Goal: Contribute content: Contribute content

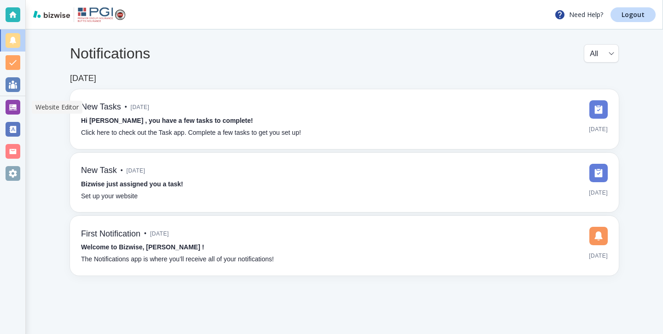
click at [8, 103] on div at bounding box center [13, 107] width 15 height 15
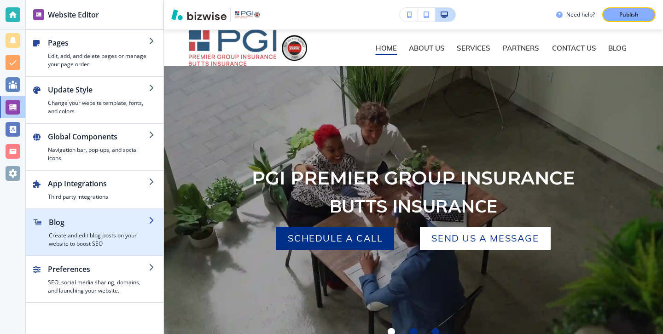
click at [80, 221] on h2 "Blog" at bounding box center [99, 222] width 100 height 11
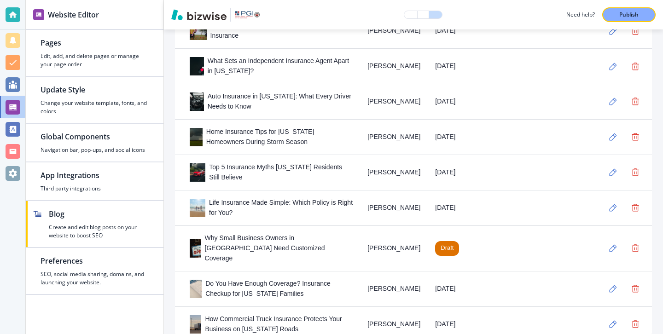
scroll to position [422, 0]
click at [617, 245] on button "button" at bounding box center [613, 248] width 18 height 18
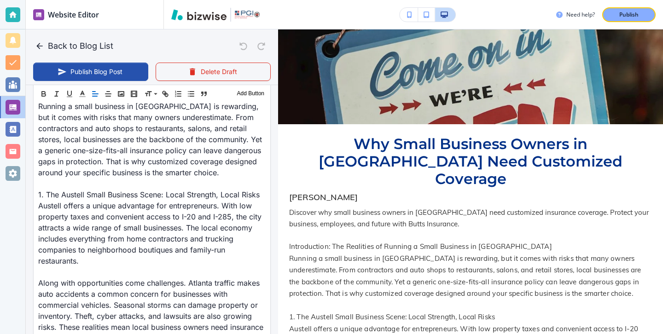
scroll to position [0, 0]
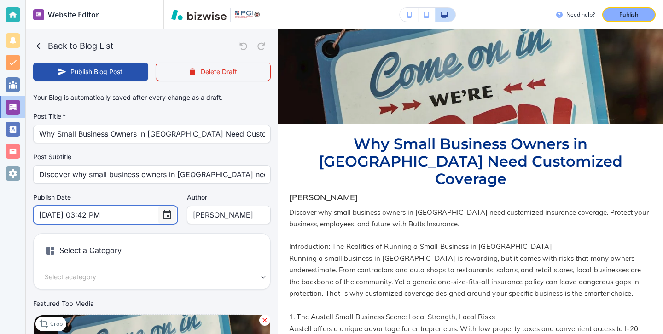
click at [163, 213] on icon "Choose date, selected date is Sep 15, 2025" at bounding box center [167, 214] width 8 height 9
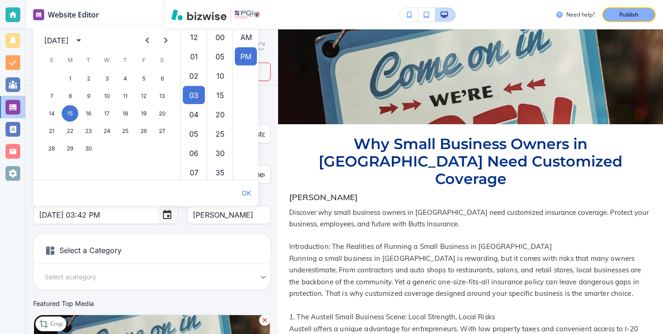
scroll to position [19, 0]
click at [152, 211] on div "Publish Date Sep 15, 2025 03:42 PM ​ Author LEONARD BUTTS Author" at bounding box center [152, 208] width 238 height 31
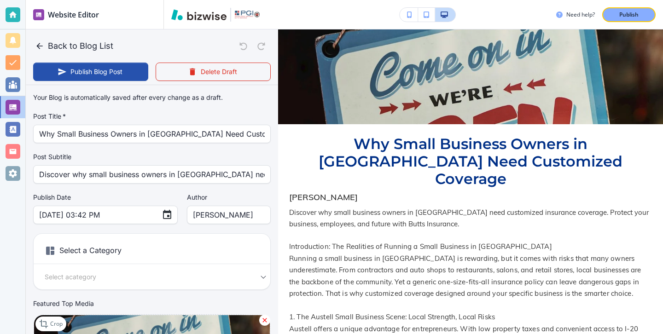
click at [149, 218] on div "Publish Date Sep 15, 2025 03:42 PM ​ Author LEONARD BUTTS Author" at bounding box center [152, 208] width 238 height 31
click at [146, 218] on div "Publish Date Sep 15, 2025 03:42 PM ​ Author LEONARD BUTTS Author" at bounding box center [152, 208] width 238 height 31
click at [158, 217] on button "Choose date, selected date is Sep 15, 2025" at bounding box center [167, 215] width 18 height 18
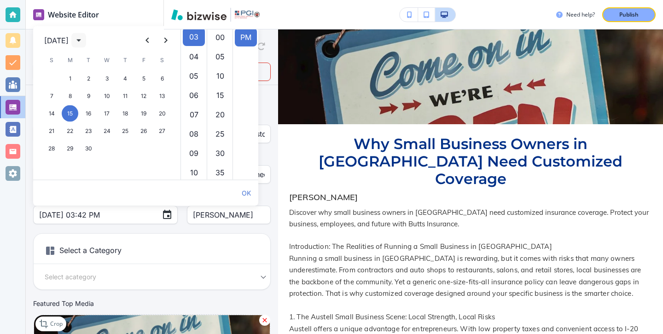
click at [81, 40] on icon "calendar view is open, switch to year view" at bounding box center [78, 41] width 5 height 2
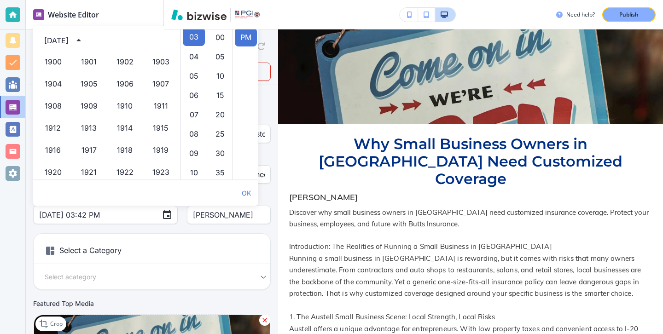
scroll to position [632, 0]
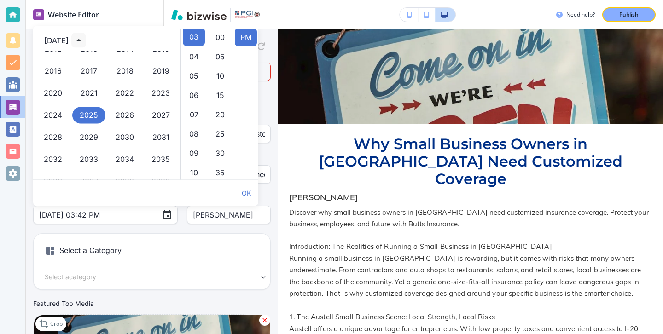
click at [84, 40] on icon "year view is open, switch to calendar view" at bounding box center [78, 40] width 11 height 11
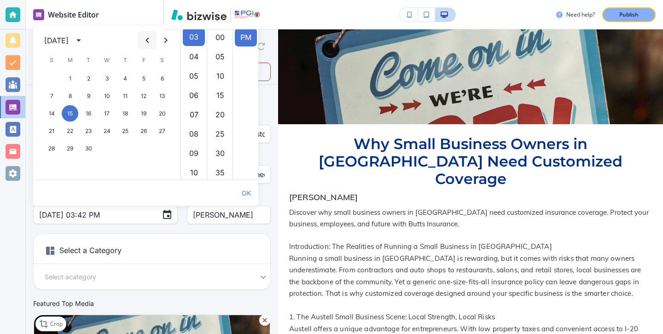
click at [146, 44] on icon "Previous month" at bounding box center [147, 40] width 11 height 11
click at [94, 130] on button "19" at bounding box center [88, 131] width 17 height 17
type input "Aug 19, 2025 03:42 PM"
click at [164, 244] on h6 "Select a Category" at bounding box center [152, 252] width 237 height 23
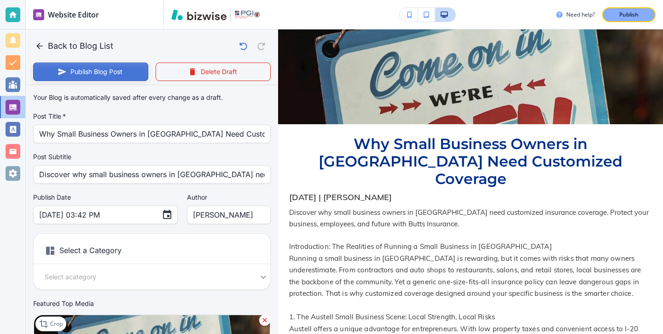
click at [120, 73] on button "Publish Blog Post" at bounding box center [90, 72] width 115 height 18
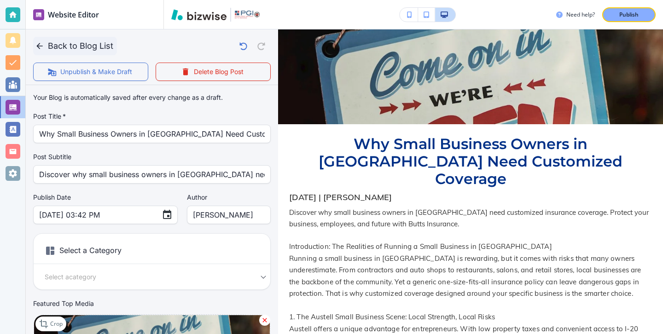
click at [41, 47] on icon "button" at bounding box center [39, 45] width 9 height 9
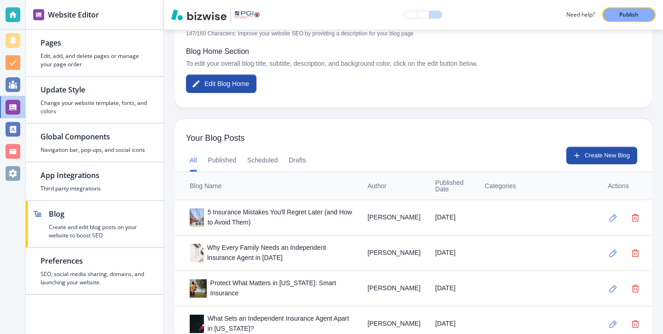
scroll to position [161, 0]
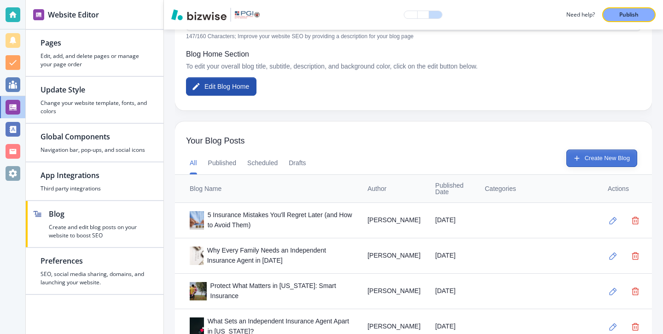
click at [595, 157] on button "Create New Blog" at bounding box center [601, 158] width 71 height 17
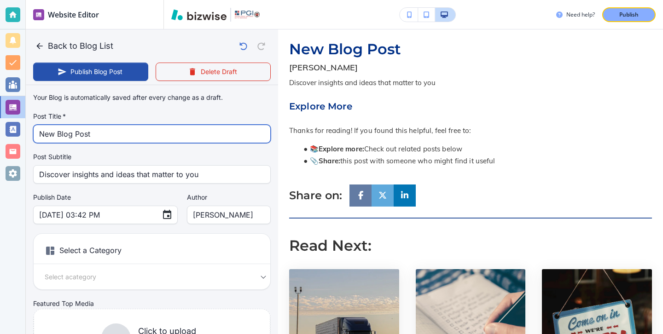
click at [192, 136] on input "New Blog Post" at bounding box center [152, 133] width 226 height 17
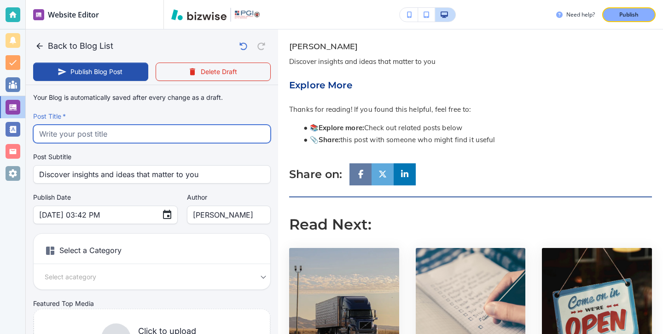
paste input "Why Austell Residents Are Choosing Local Agents Over Online Quotes"
type input "Why Austell Residents Are Choosing Local Agents Over Online Quotes"
type input "Sep 15, 2025 03:43 PM"
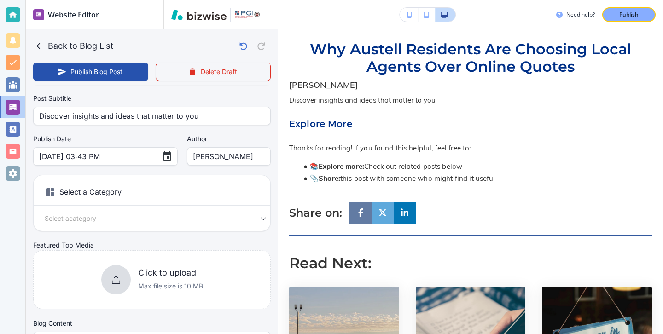
scroll to position [69, 0]
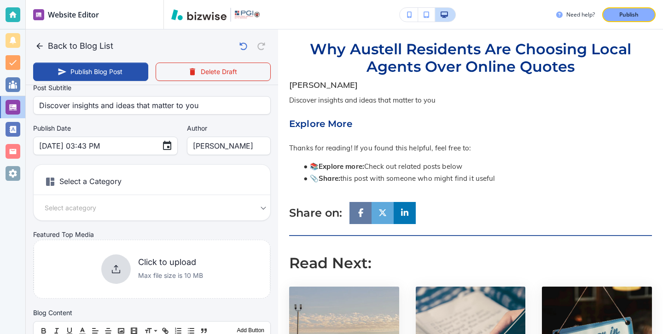
type input "Why Austell Residents Are Choosing Local Agents Over Online Quotes"
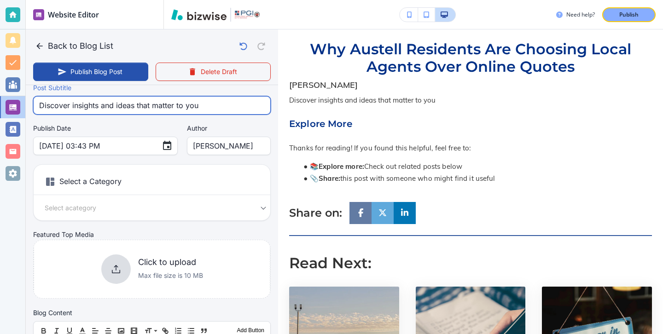
scroll to position [0, 0]
click at [177, 105] on input "Discover insights and ideas that matter to you" at bounding box center [152, 105] width 226 height 17
click at [183, 104] on input "Discover insights and ideas that matter to you" at bounding box center [152, 105] width 226 height 17
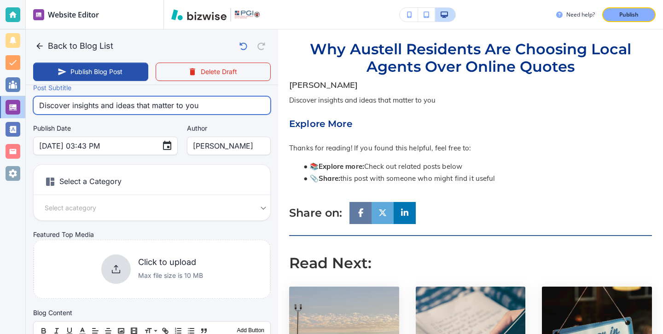
click at [183, 104] on input "Discover insights and ideas that matter to you" at bounding box center [152, 105] width 226 height 17
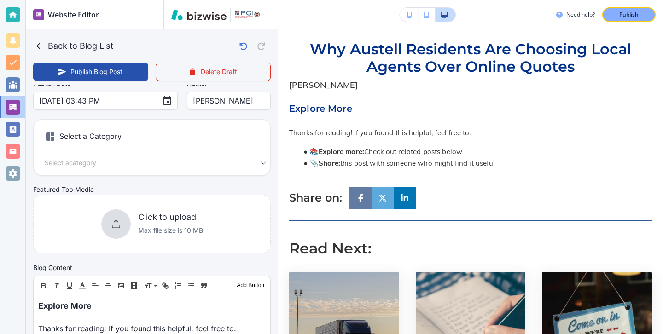
scroll to position [128, 0]
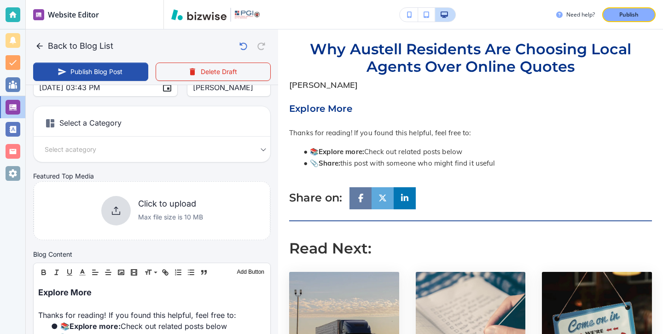
click at [135, 208] on div "Click to upload Max file size is 10 MB" at bounding box center [152, 210] width 102 height 29
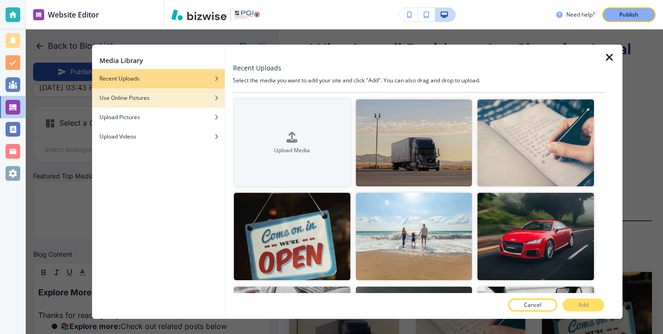
click at [158, 103] on div "button" at bounding box center [158, 105] width 133 height 6
click at [180, 96] on div "Use Online Pictures" at bounding box center [158, 98] width 133 height 8
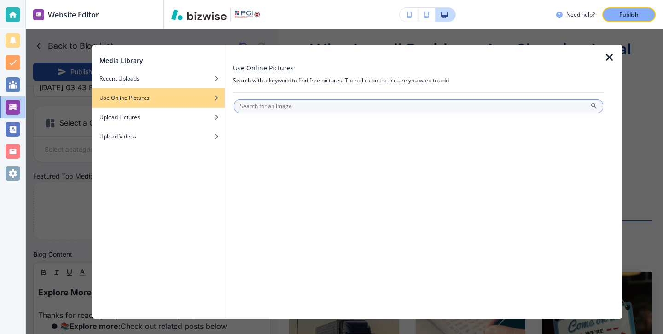
click at [285, 101] on input "text" at bounding box center [418, 106] width 369 height 14
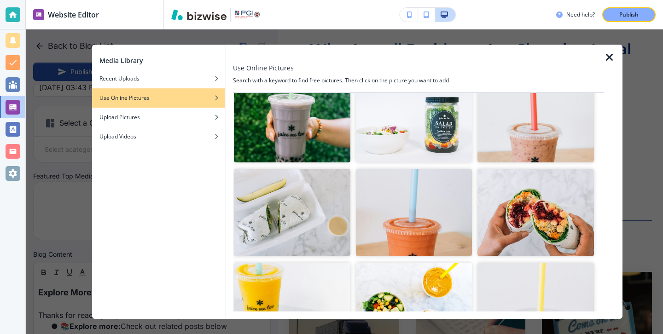
scroll to position [0, 0]
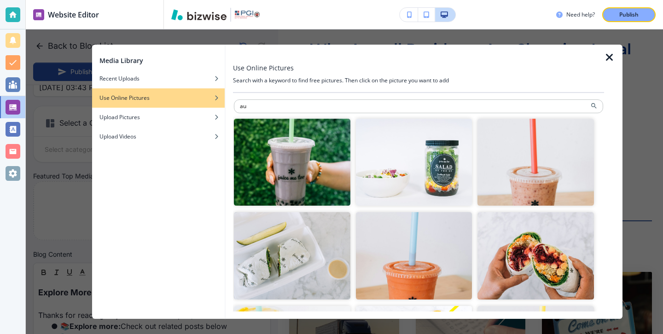
type input "a"
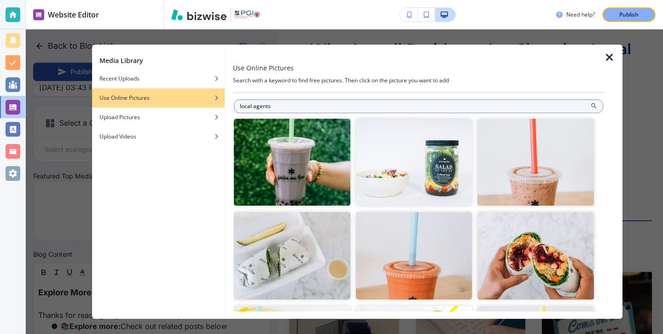
type input "local agents"
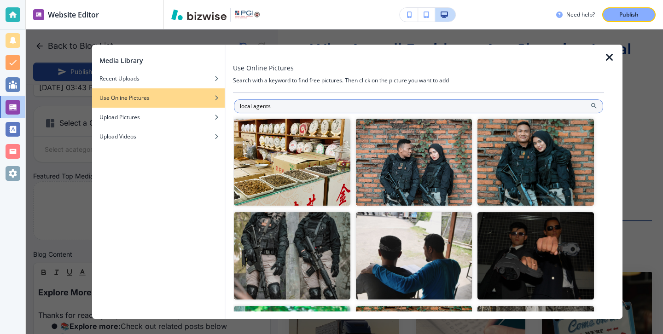
click at [497, 105] on input "local agents" at bounding box center [418, 106] width 369 height 14
type input "Sep 15, 2025 03:46 PM"
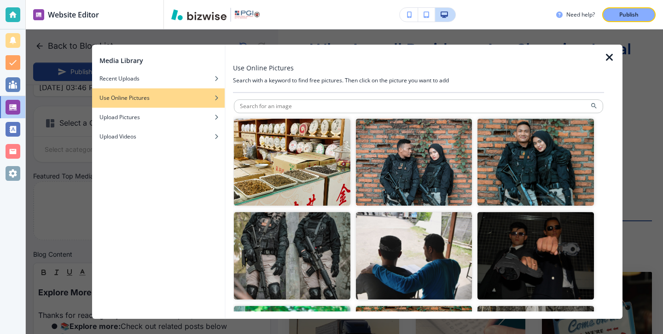
click at [614, 62] on icon "button" at bounding box center [609, 57] width 11 height 11
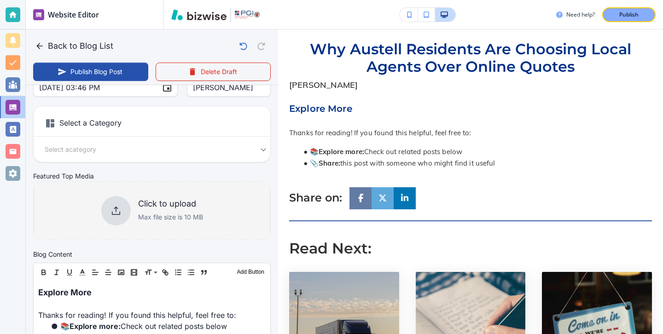
click at [143, 211] on div "Click to upload Max file size is 10 MB" at bounding box center [170, 211] width 65 height 24
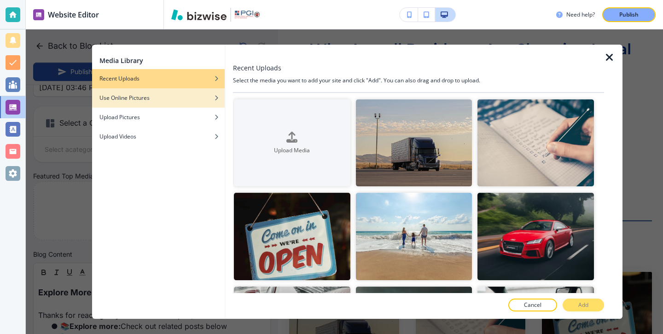
click at [202, 99] on div "Use Online Pictures" at bounding box center [158, 98] width 133 height 8
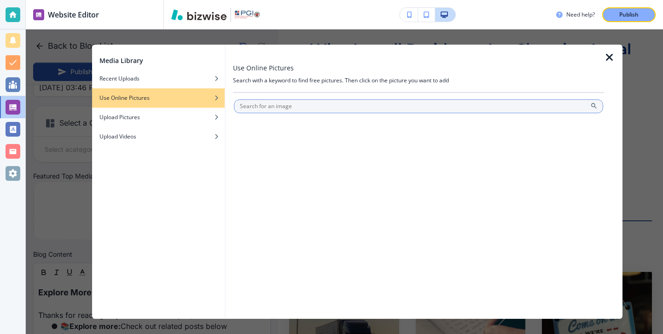
click at [346, 108] on input "text" at bounding box center [418, 106] width 369 height 14
type input "insurance"
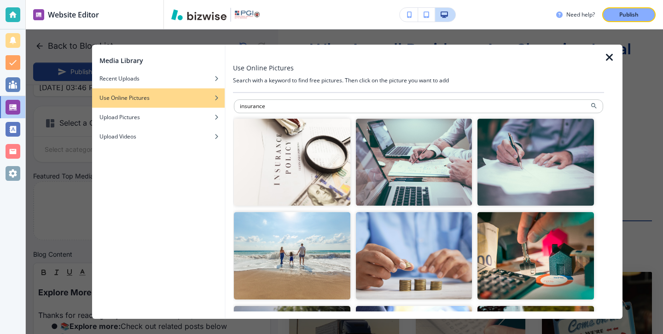
click at [366, 170] on img "button" at bounding box center [414, 162] width 116 height 87
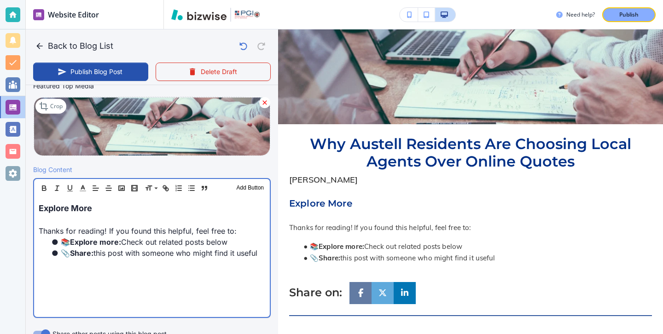
scroll to position [218, 0]
drag, startPoint x: 167, startPoint y: 213, endPoint x: 0, endPoint y: 195, distance: 167.6
click at [0, 195] on div "Website Editor Pages Edit, add, and delete pages or manage your page order Upda…" at bounding box center [331, 167] width 663 height 334
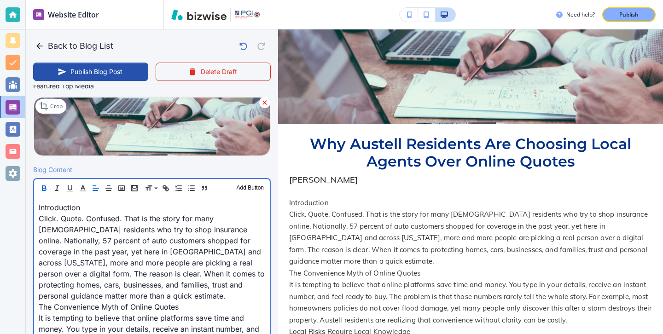
scroll to position [252, 0]
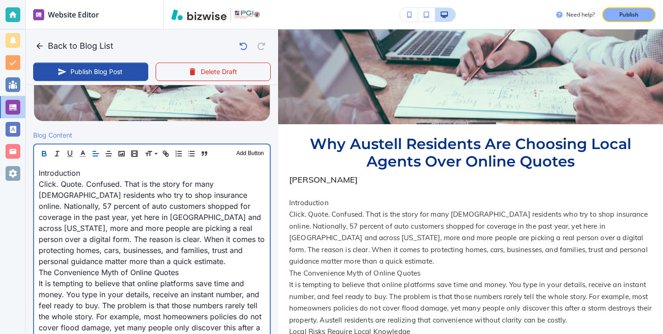
click at [154, 249] on p "Click. Quote. Confused. That is the story for many Austell residents who try to…" at bounding box center [152, 223] width 227 height 88
click at [154, 262] on p "Click. Quote. Confused. That is the story for many Austell residents who try to…" at bounding box center [152, 223] width 227 height 88
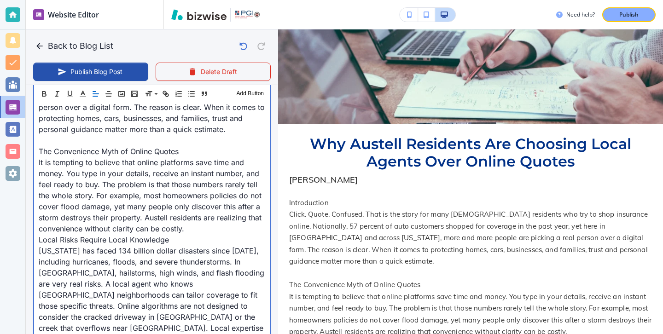
scroll to position [396, 0]
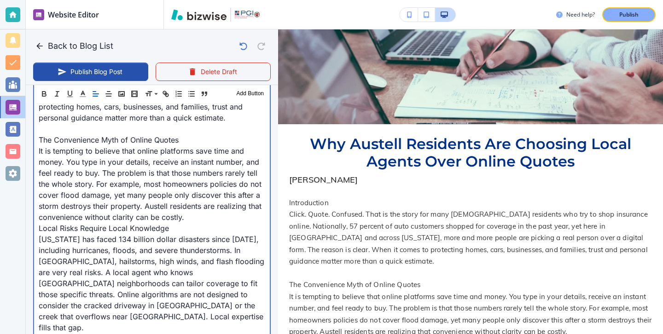
click at [194, 221] on p "It is tempting to believe that online platforms save time and money. You type i…" at bounding box center [152, 183] width 227 height 77
type input "Sep 15, 2025 03:47 PM"
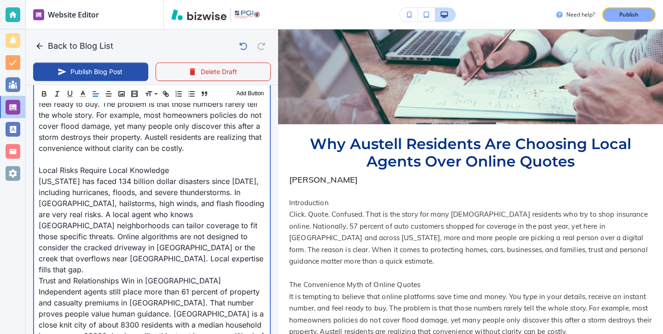
scroll to position [485, 0]
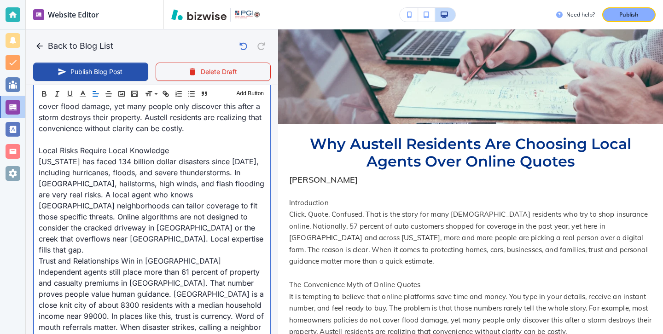
click at [127, 238] on p "Georgia has faced 134 billion dollar disasters since 1980, including hurricanes…" at bounding box center [152, 205] width 227 height 99
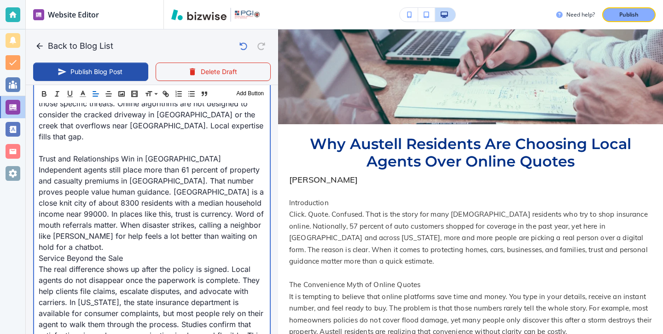
scroll to position [652, 0]
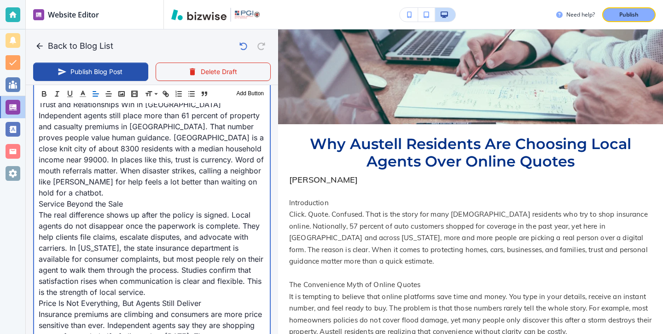
click at [92, 183] on p "Independent agents still place more than 61 percent of property and casualty pr…" at bounding box center [152, 154] width 227 height 88
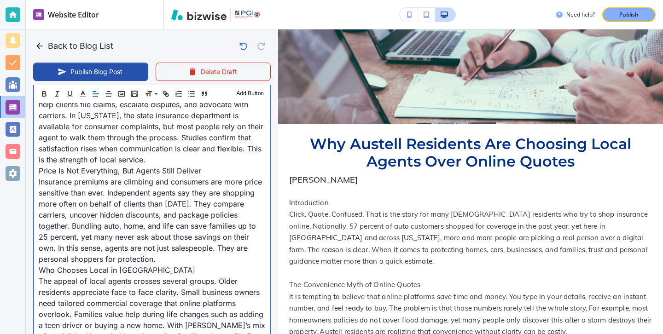
scroll to position [807, 0]
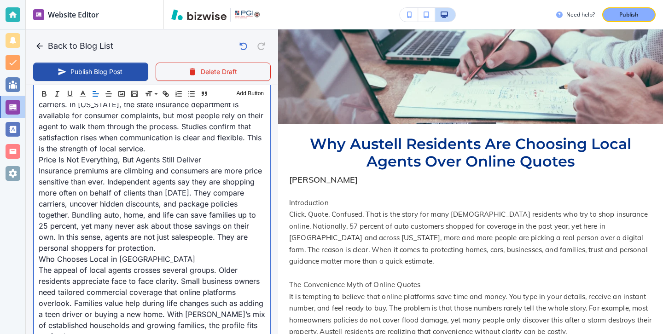
click at [159, 135] on p "The real difference shows up after the policy is signed. Local agents do not di…" at bounding box center [152, 110] width 227 height 88
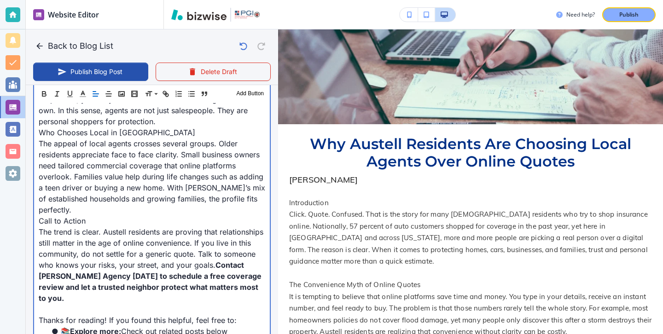
scroll to position [931, 0]
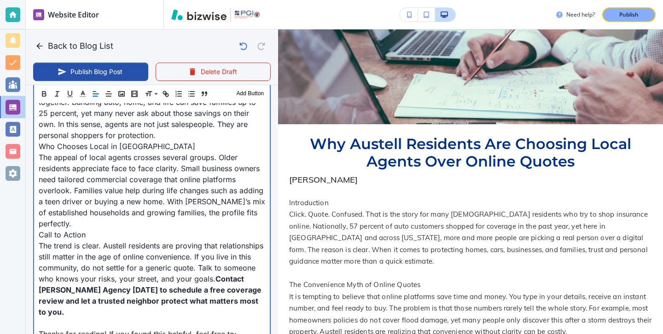
click at [184, 122] on p "Insurance premiums are climbing and consumers are more price sensitive than eve…" at bounding box center [152, 96] width 227 height 88
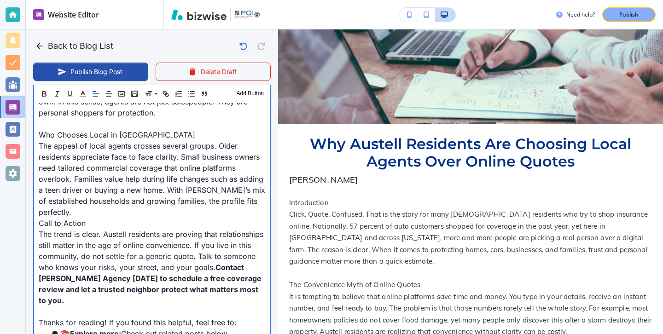
click at [122, 199] on p "The appeal of local agents crosses several groups. Older residents appreciate f…" at bounding box center [152, 178] width 227 height 77
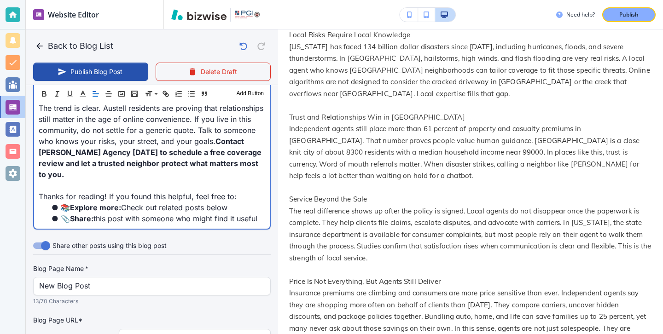
scroll to position [372, 0]
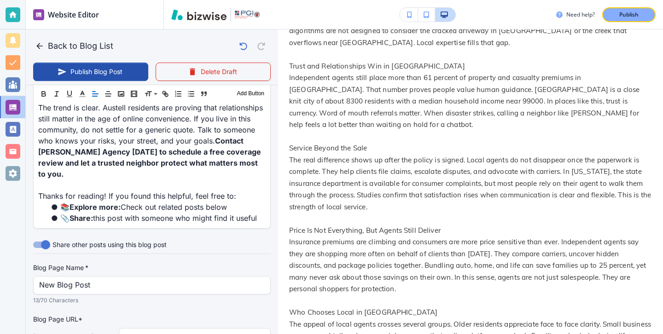
click at [174, 296] on p "13/70 Characters" at bounding box center [148, 300] width 231 height 9
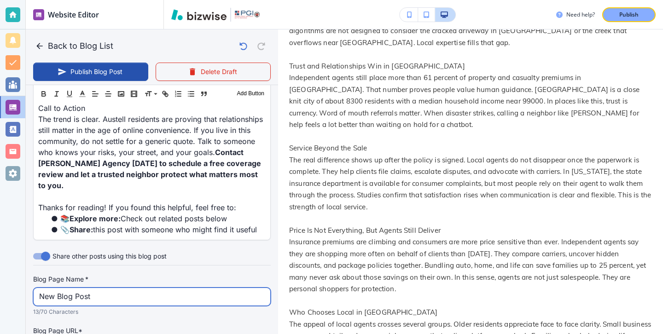
click at [174, 288] on input "New Blog Post" at bounding box center [152, 296] width 226 height 17
type input "\"
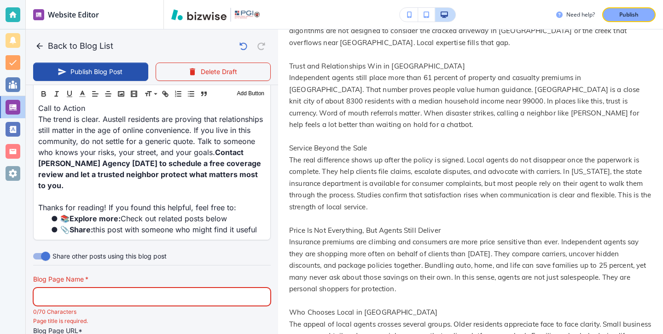
scroll to position [0, 0]
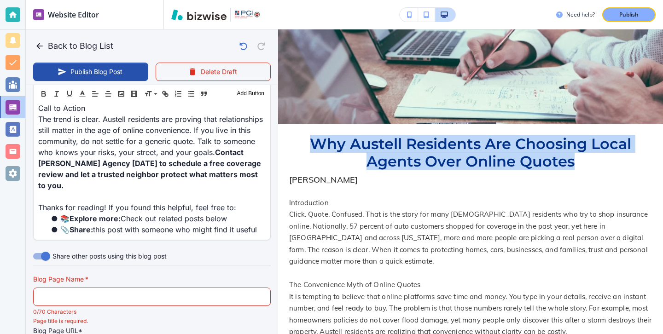
drag, startPoint x: 582, startPoint y: 166, endPoint x: 309, endPoint y: 138, distance: 273.6
click at [309, 138] on h2 "Why Austell Residents Are Choosing Local Agents Over Online Quotes" at bounding box center [470, 152] width 363 height 35
copy h2 "Why Austell Residents Are Choosing Local Agents Over Online Quotes"
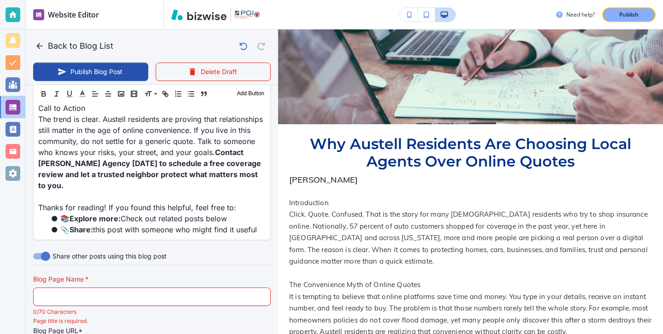
click at [130, 275] on div "Blog Page Name   * Blog Page Name   * 0/70 Characters" at bounding box center [152, 296] width 238 height 42
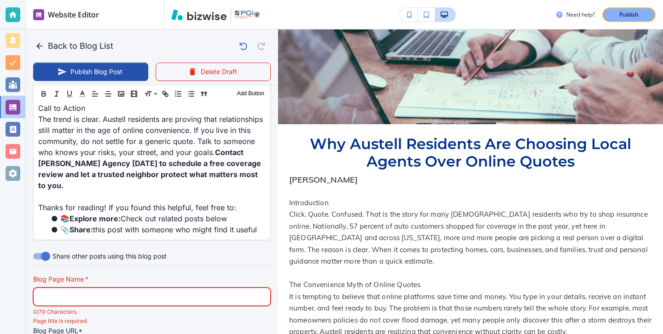
click at [130, 288] on input "text" at bounding box center [152, 296] width 226 height 17
paste input "Why Austell Residents Are Choosing Local Agents Over Online Quotes"
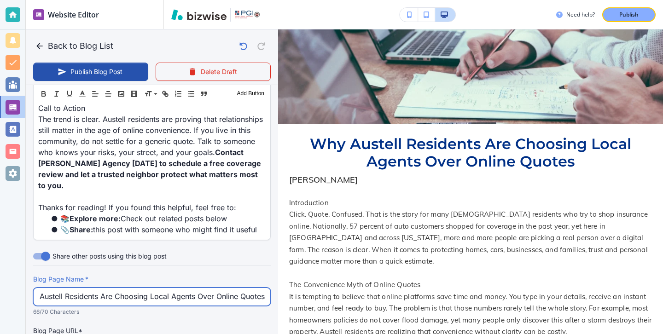
scroll to position [1178, 0]
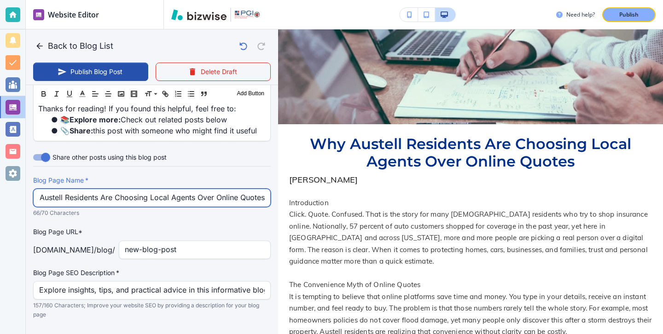
type input "Why Austell Residents Are Choosing Local Agents Over Online Quotes"
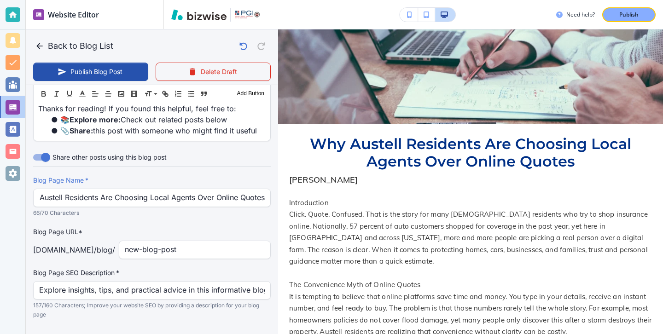
click at [198, 239] on div "Blog Page Name   * Why Austell Residents Are Choosing Local Agents Over Online …" at bounding box center [152, 248] width 238 height 144
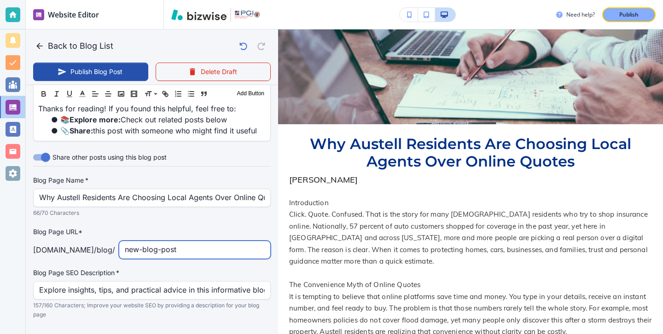
click at [198, 241] on input "new-blog-post" at bounding box center [195, 249] width 140 height 17
type input "why-austell-residents-are-choosing-local-agents-over-online-quotes"
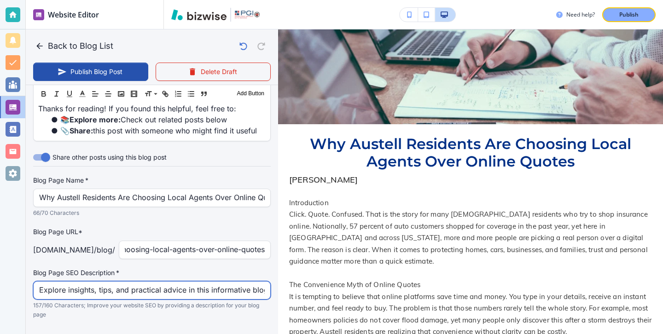
scroll to position [0, 0]
click at [93, 282] on input "Explore insights, tips, and practical advice in this informative blog post. Dis…" at bounding box center [152, 290] width 226 height 17
click at [94, 282] on input "Explore insights, tips, and practical advice in this informative blog post. Dis…" at bounding box center [152, 290] width 226 height 17
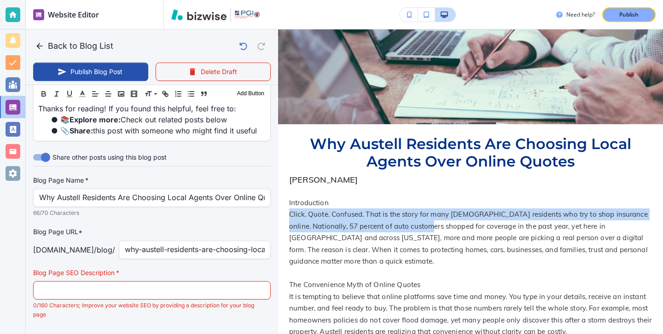
drag, startPoint x: 288, startPoint y: 211, endPoint x: 412, endPoint y: 231, distance: 125.4
copy p "Click. Quote. Confused. That is the story for many Austell residents who try to…"
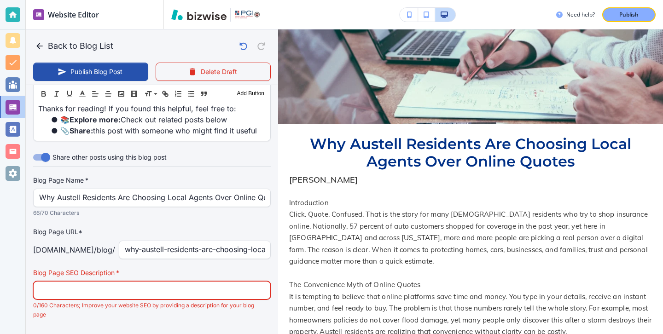
click at [264, 282] on input "text" at bounding box center [152, 290] width 226 height 17
paste input "Click. Quote. Confused. That is the story for many Austell residents who try to…"
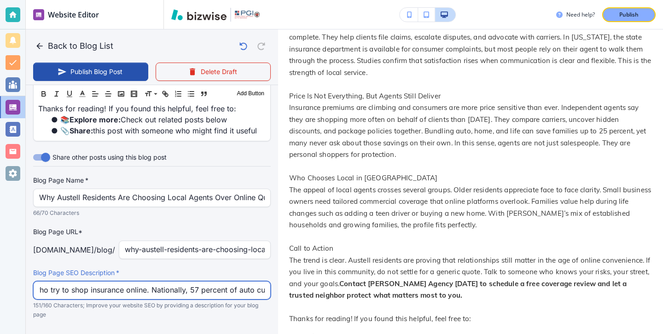
scroll to position [880, 0]
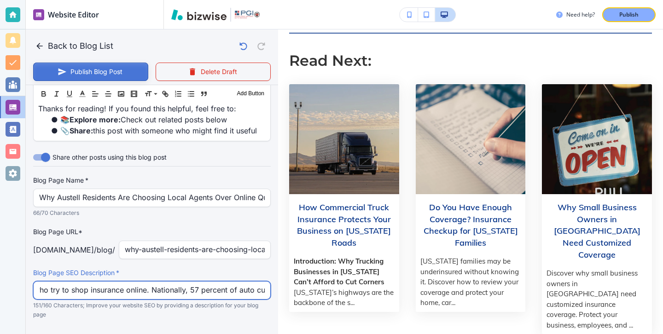
type input "Click. Quote. Confused. That is the story for many Austell residents who try to…"
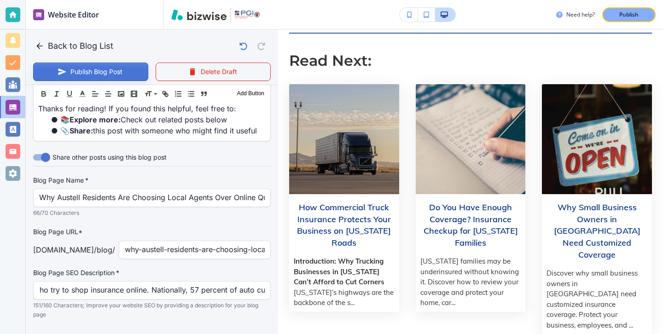
scroll to position [0, 0]
click at [41, 75] on button "Publish Blog Post" at bounding box center [90, 72] width 115 height 18
type input "Sep 15, 2025 03:48 PM"
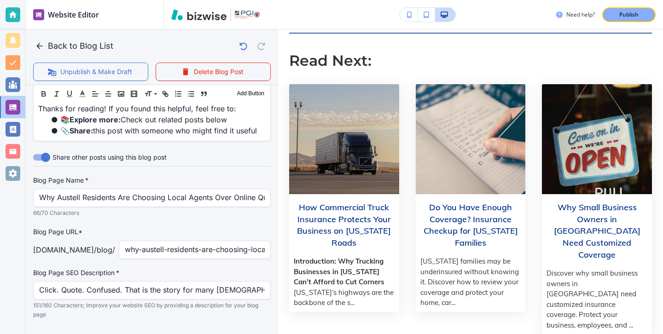
click at [609, 25] on div "Need help? Publish" at bounding box center [413, 14] width 499 height 29
click at [615, 14] on div "Publish" at bounding box center [628, 15] width 29 height 8
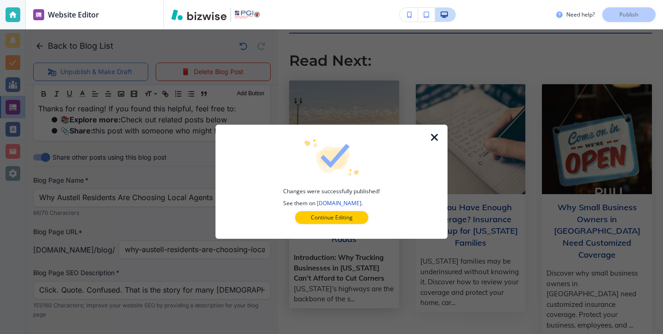
click at [359, 220] on button "Continue Editing" at bounding box center [331, 217] width 73 height 13
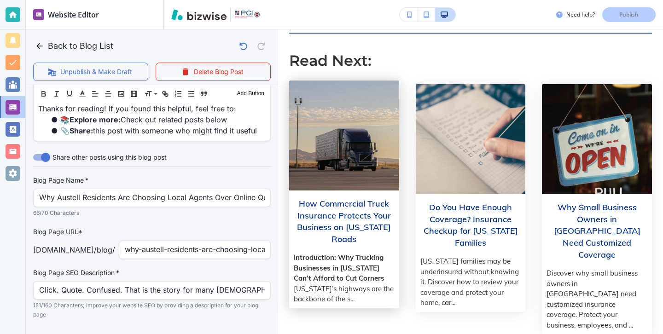
click at [364, 220] on h3 "How Commercial Truck Insurance Protects Your Business on Georgia Roads" at bounding box center [344, 222] width 101 height 48
type input "How Commercial Truck Insurance Protects Your Business on Georgia Roads"
type input "Sep 08, 2025 03:37 PM"
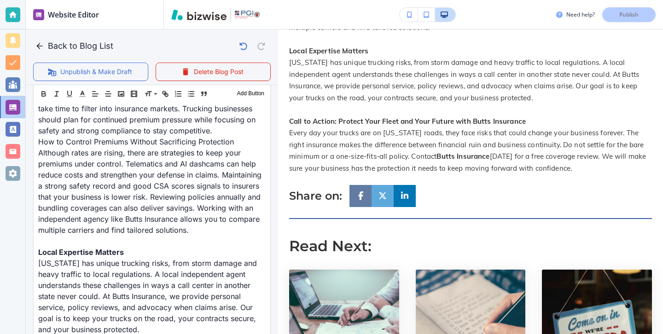
scroll to position [1042, 0]
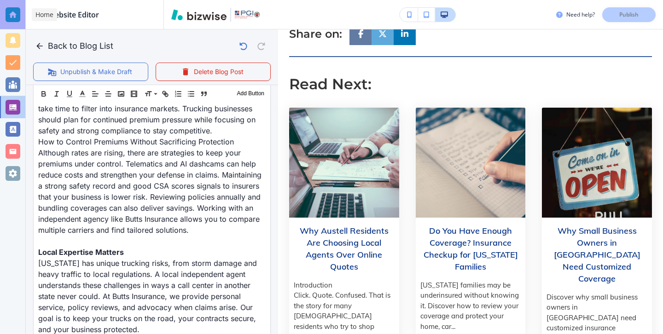
click at [8, 21] on div at bounding box center [13, 14] width 15 height 15
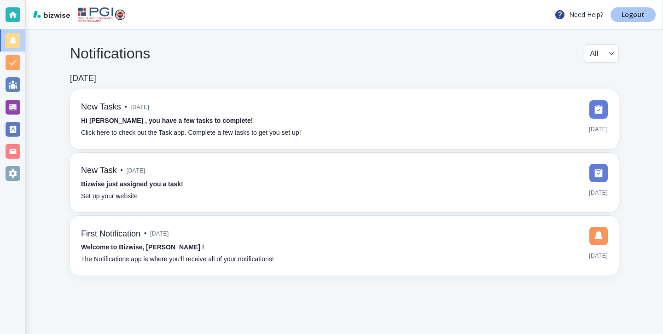
click at [645, 22] on link "Logout" at bounding box center [633, 14] width 45 height 15
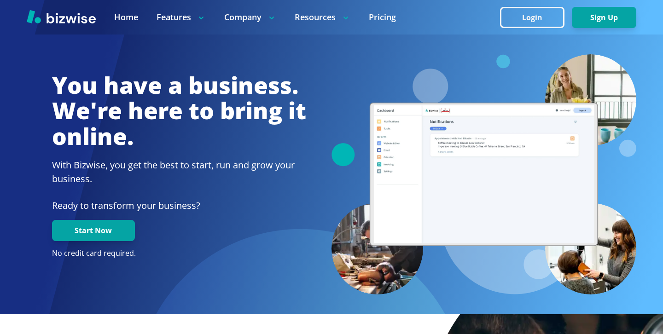
scroll to position [287, 0]
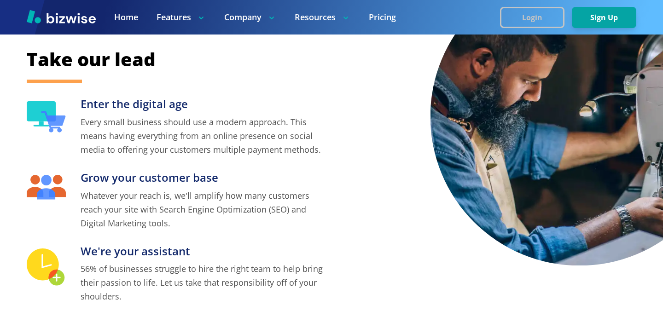
click at [523, 18] on button "Login" at bounding box center [532, 17] width 64 height 21
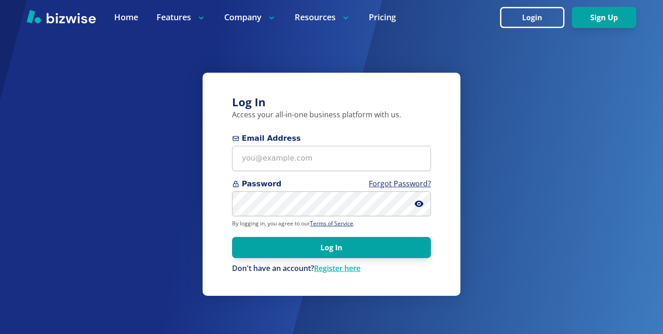
click at [350, 140] on span "Email Address" at bounding box center [331, 138] width 199 height 11
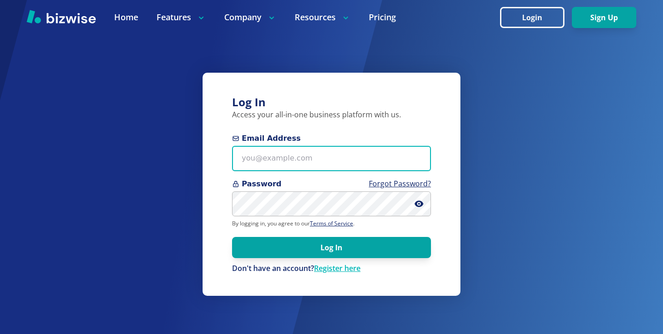
click at [350, 146] on input "Email Address" at bounding box center [331, 158] width 199 height 25
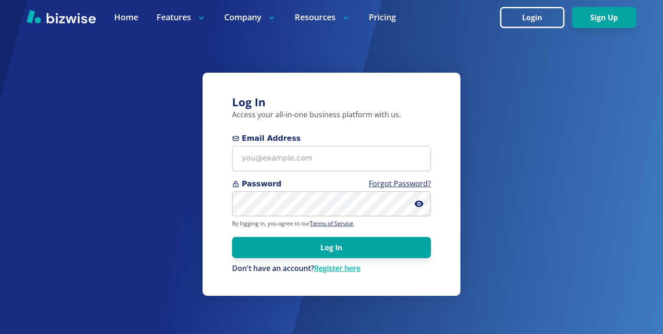
click at [355, 145] on div "Email Address" at bounding box center [331, 152] width 199 height 38
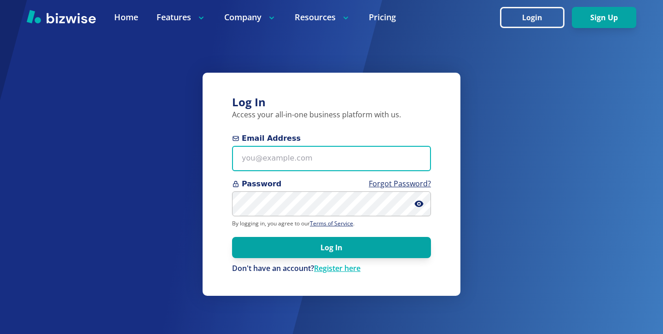
click at [354, 164] on input "Email Address" at bounding box center [331, 158] width 199 height 25
paste input "joseph@restoreteamnc.com"
type input "joseph@restoreteamnc.com"
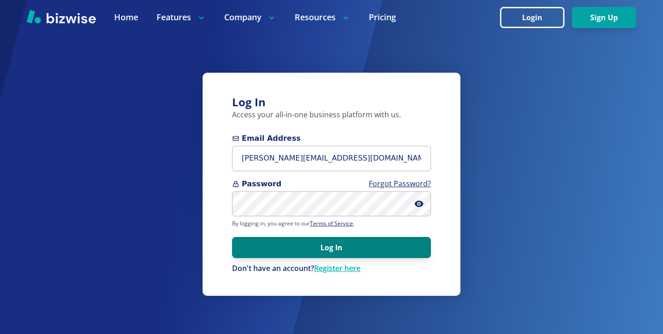
click at [340, 253] on button "Log In" at bounding box center [331, 247] width 199 height 21
